Goal: Find specific page/section: Find specific page/section

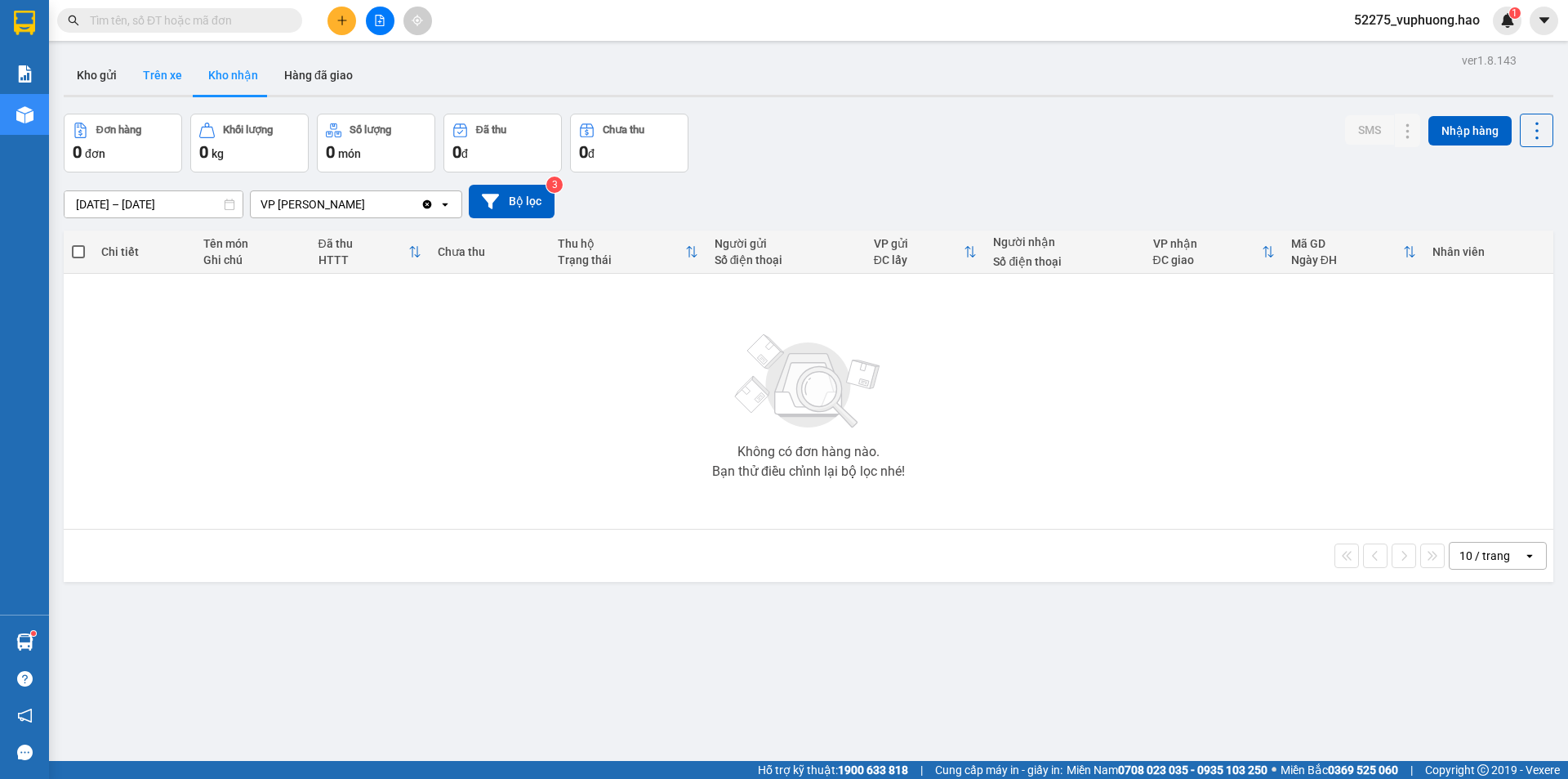
click at [168, 82] on button "Trên xe" at bounding box center [162, 75] width 65 height 39
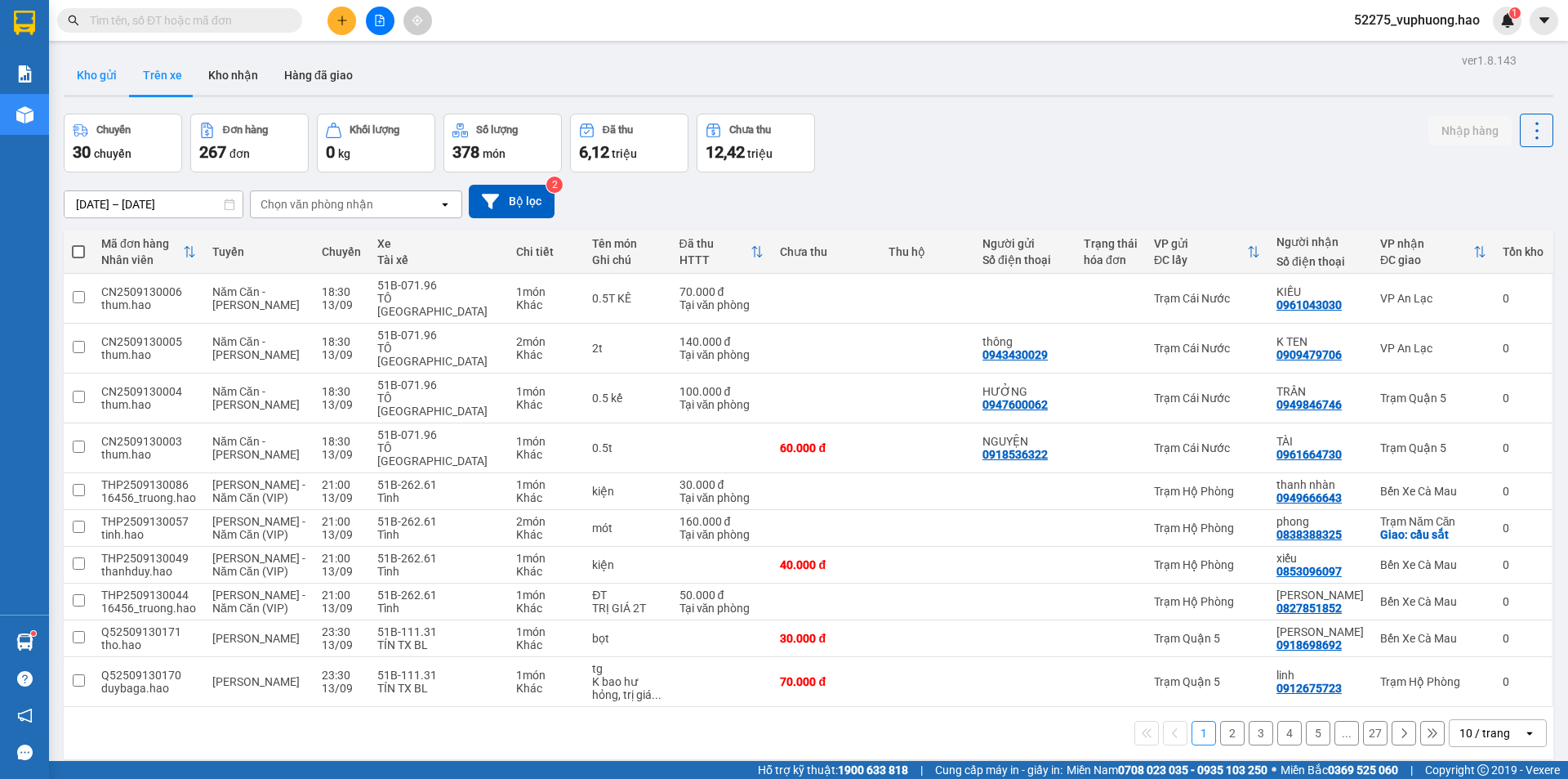
click at [108, 77] on button "Kho gửi" at bounding box center [97, 75] width 66 height 39
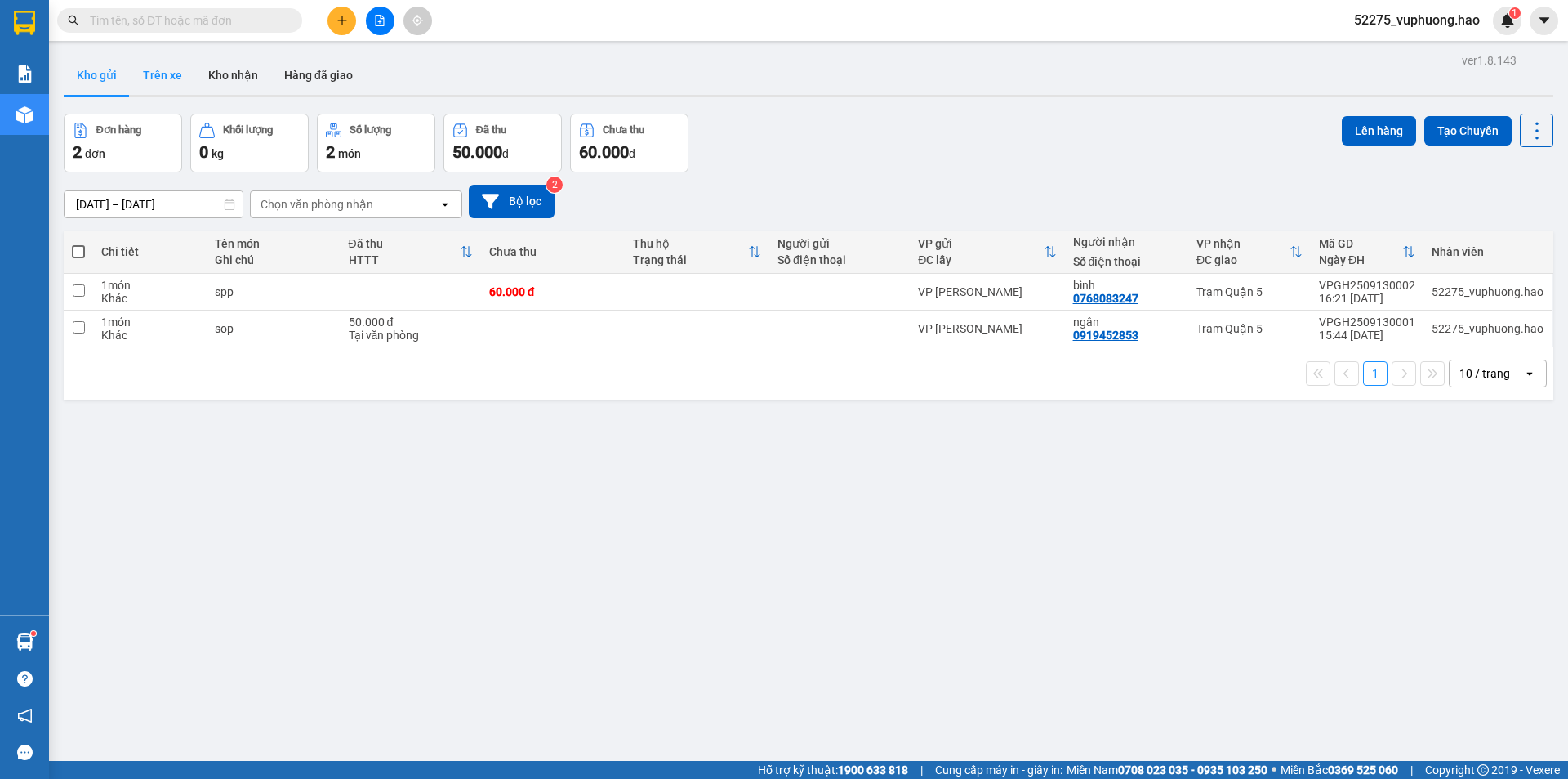
click at [156, 70] on button "Trên xe" at bounding box center [162, 75] width 65 height 39
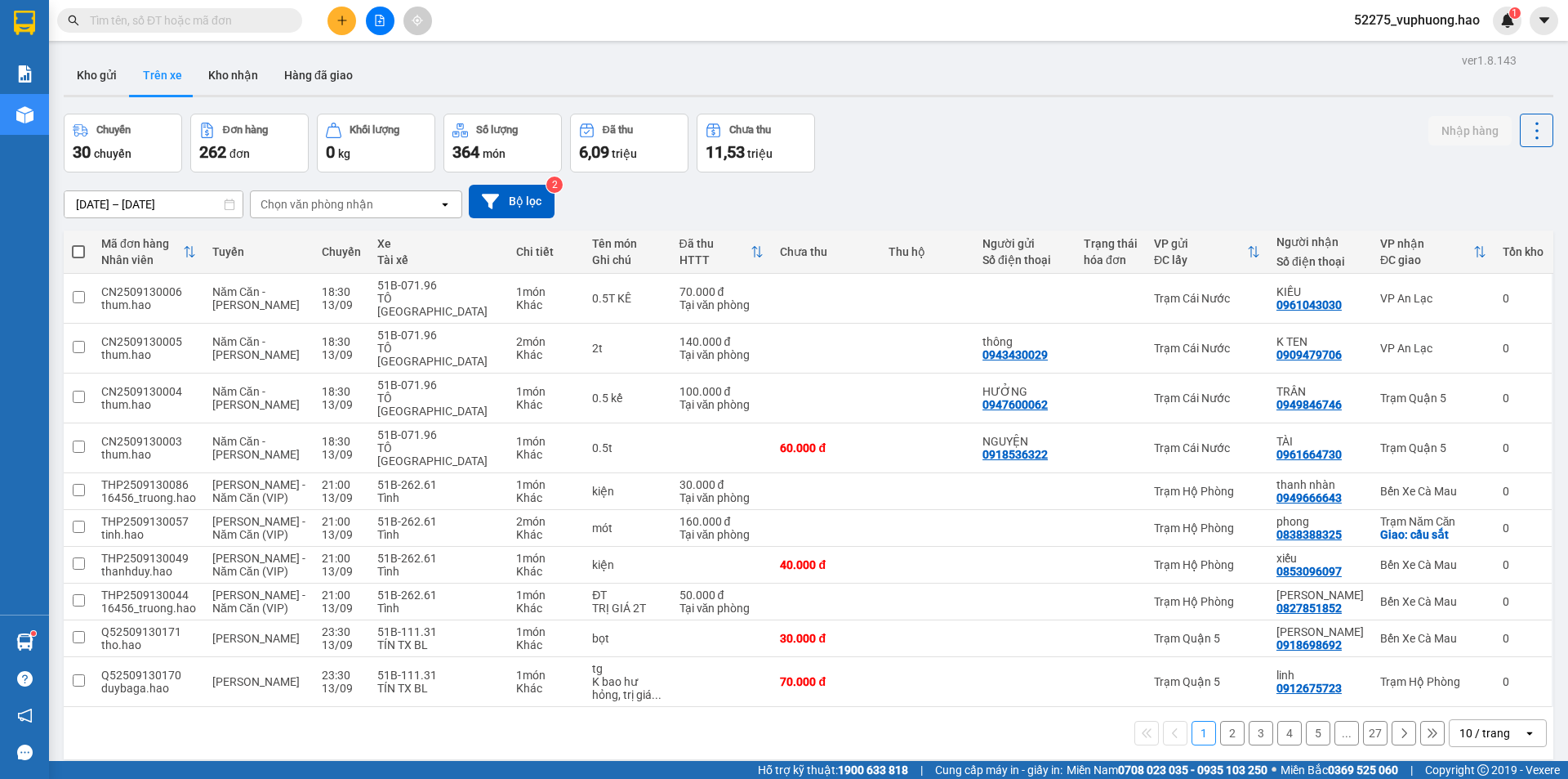
click at [362, 206] on div "Chọn văn phòng nhận" at bounding box center [316, 204] width 113 height 16
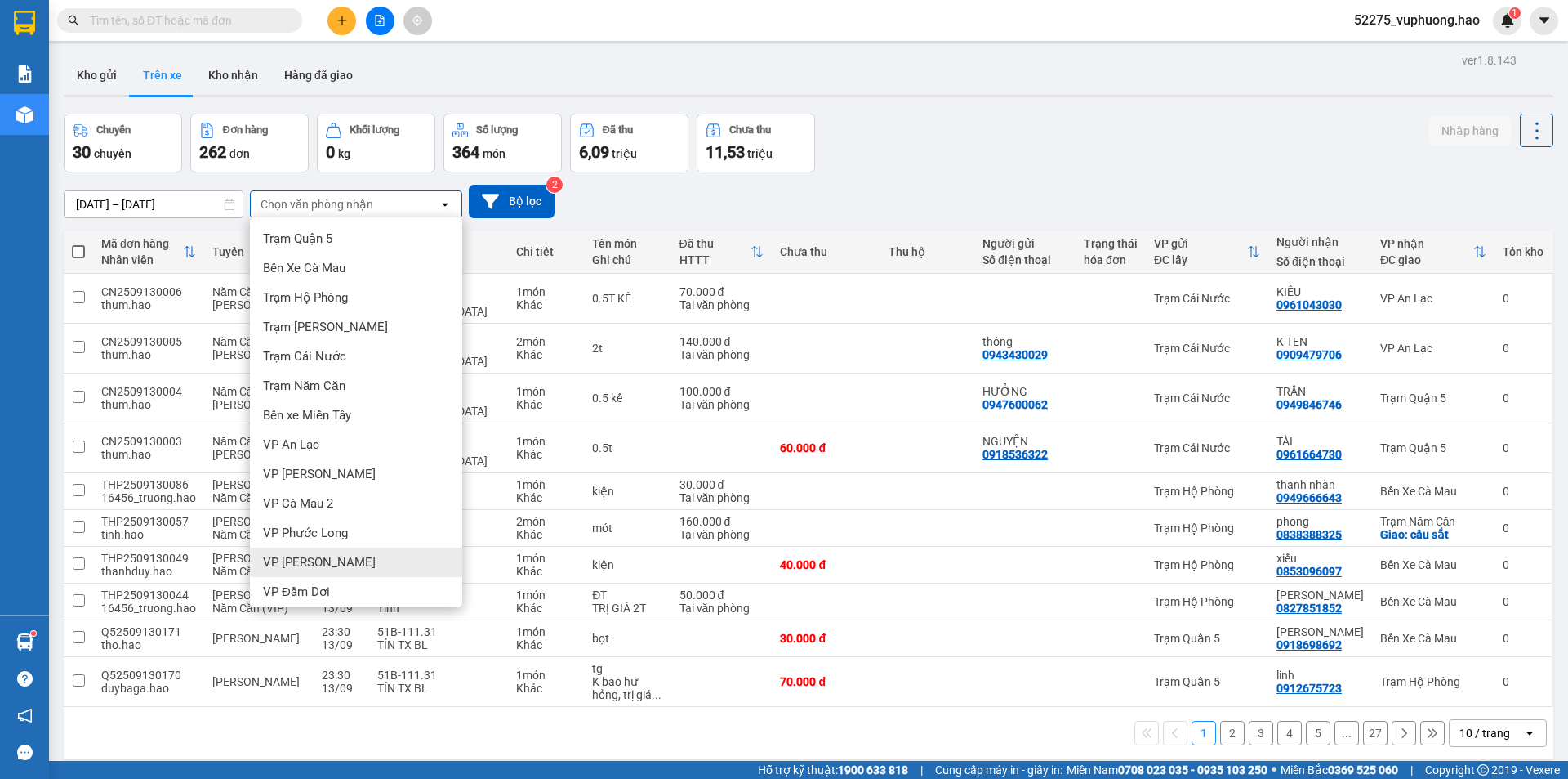
click at [321, 556] on span "VP [PERSON_NAME]" at bounding box center [319, 563] width 113 height 16
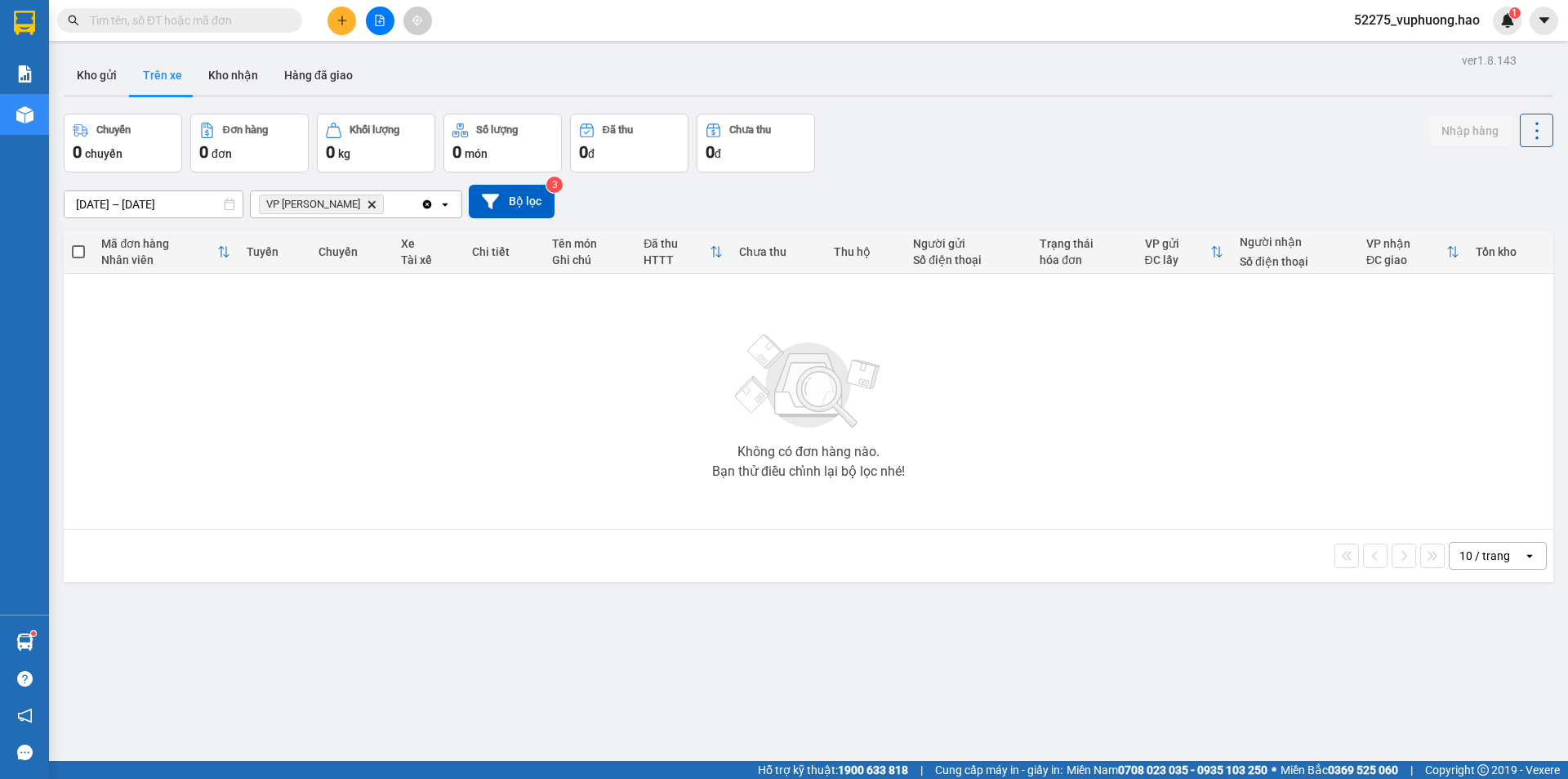
click at [368, 207] on icon "VP Gành Hào, close by backspace" at bounding box center [372, 203] width 7 height 7
